Goal: Transaction & Acquisition: Purchase product/service

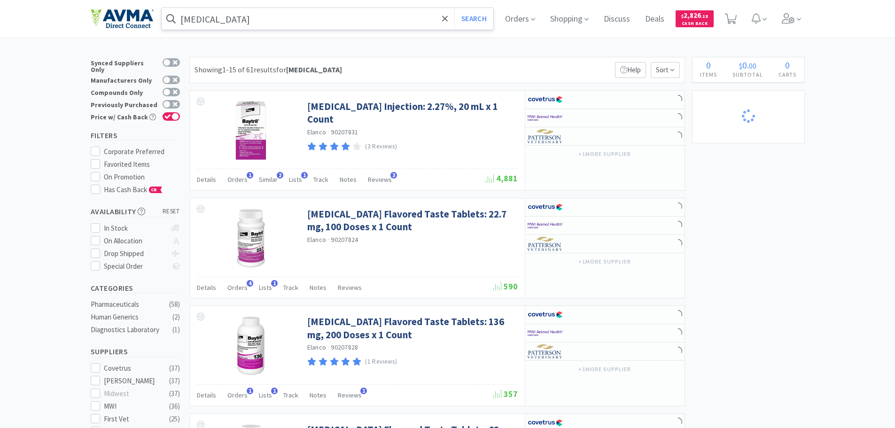
select select "1"
click at [193, 22] on input "[MEDICAL_DATA]" at bounding box center [328, 19] width 332 height 22
select select "1"
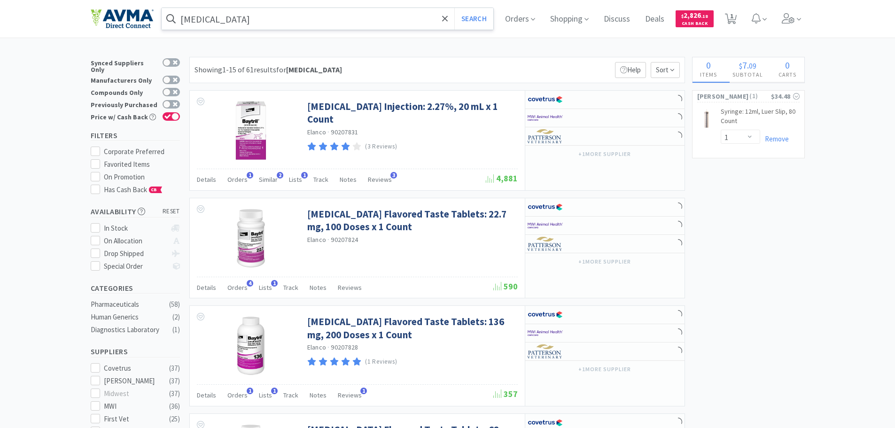
select select "1"
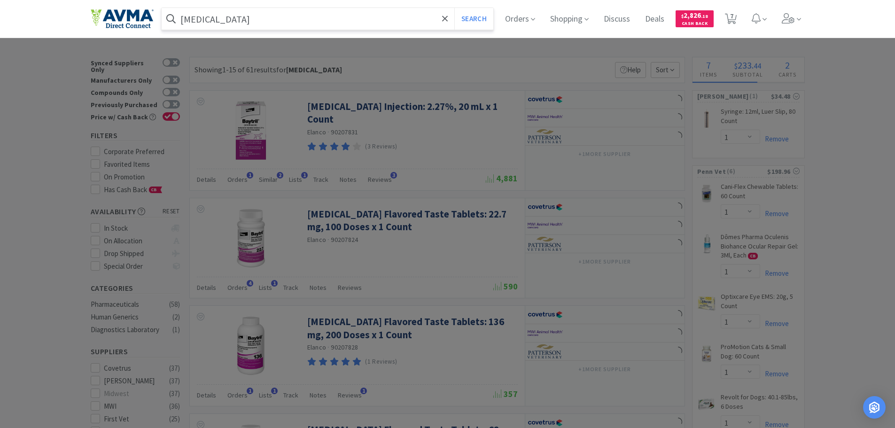
paste input "077354"
type input "077354"
click at [454, 8] on button "Search" at bounding box center [473, 19] width 39 height 22
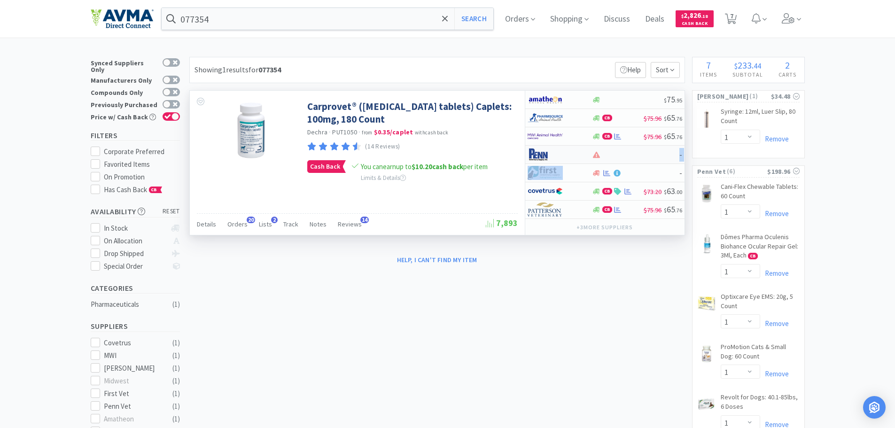
click at [604, 160] on div "$ 75 . 95 CB $75.96 $ 65 . 76 CB $75.96 $ 65 . 76 - - CB $73.20 $ 63 . 00 CB $7…" at bounding box center [604, 155] width 159 height 128
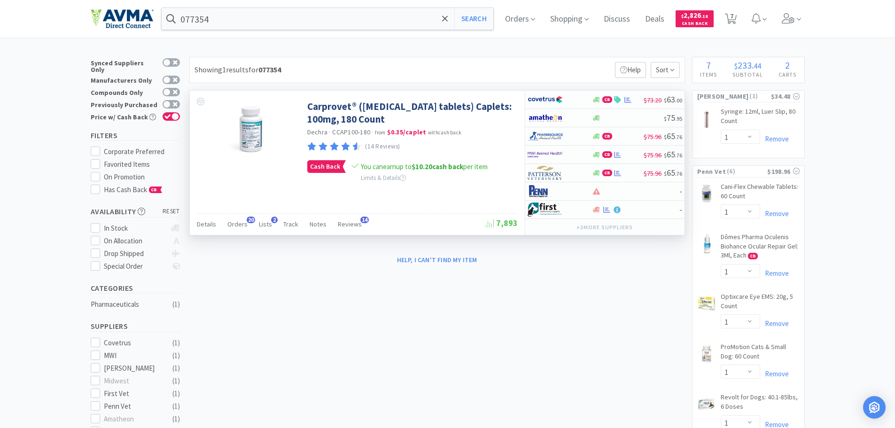
click at [507, 187] on div "Carprovet® ([MEDICAL_DATA] tablets) Caplets: 100mg, 180 Count Dechra · CCAP100-…" at bounding box center [357, 140] width 335 height 99
